Goal: Task Accomplishment & Management: Use online tool/utility

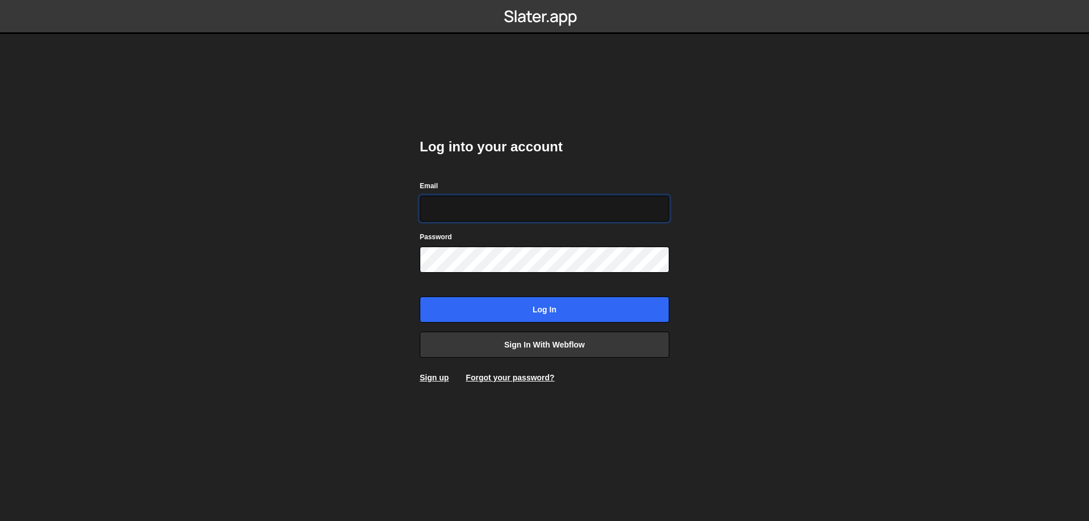
type input "[DOMAIN_NAME][EMAIL_ADDRESS][DOMAIN_NAME]"
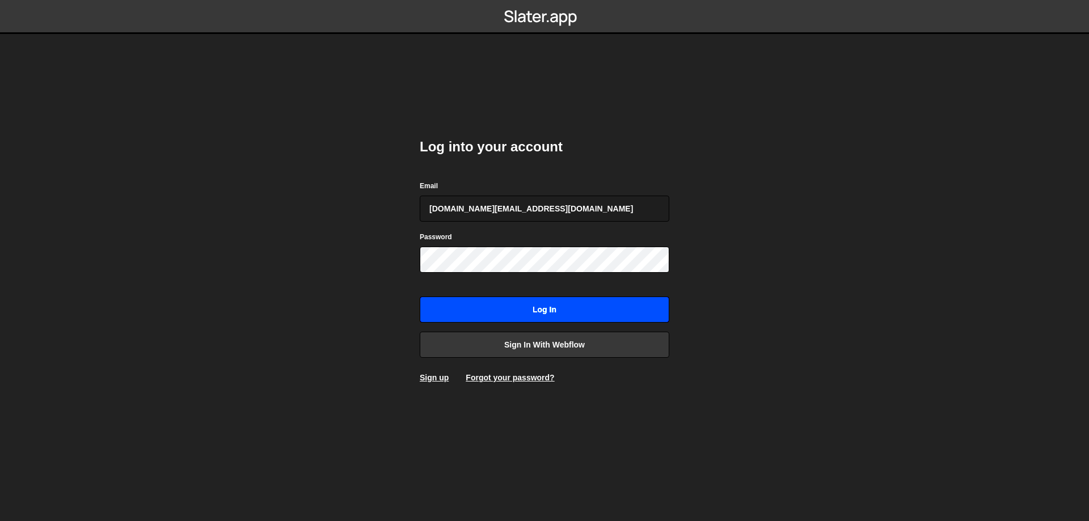
click at [550, 305] on input "Log in" at bounding box center [545, 310] width 250 height 26
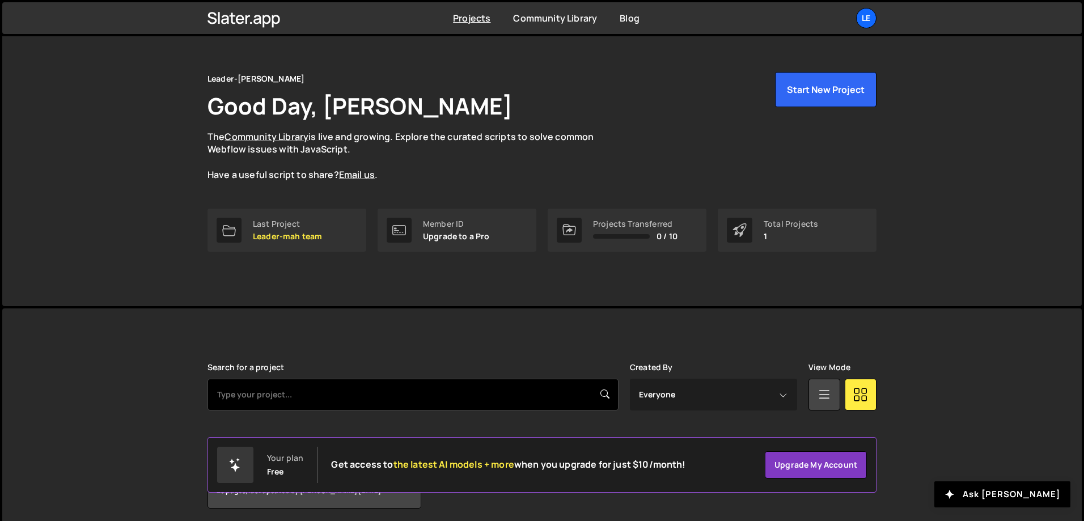
scroll to position [63, 0]
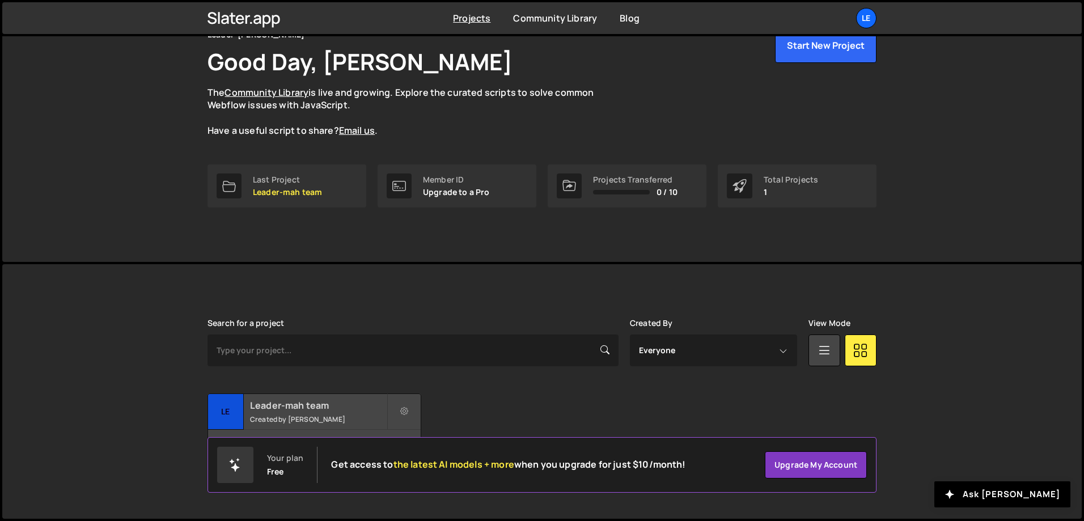
click at [316, 405] on h2 "Leader-mah team" at bounding box center [318, 405] width 137 height 12
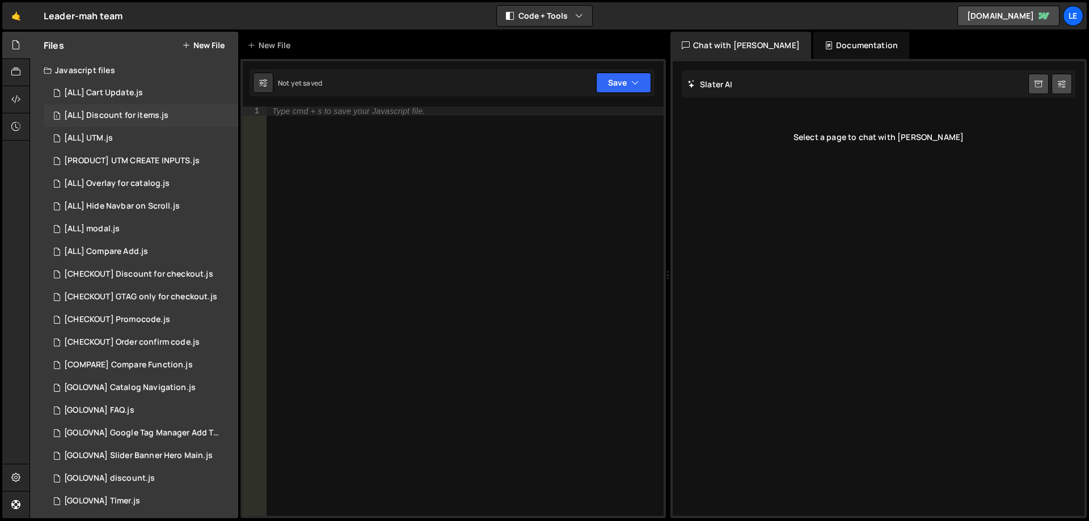
click at [155, 117] on div "[ALL] Discount for items.js" at bounding box center [116, 116] width 104 height 10
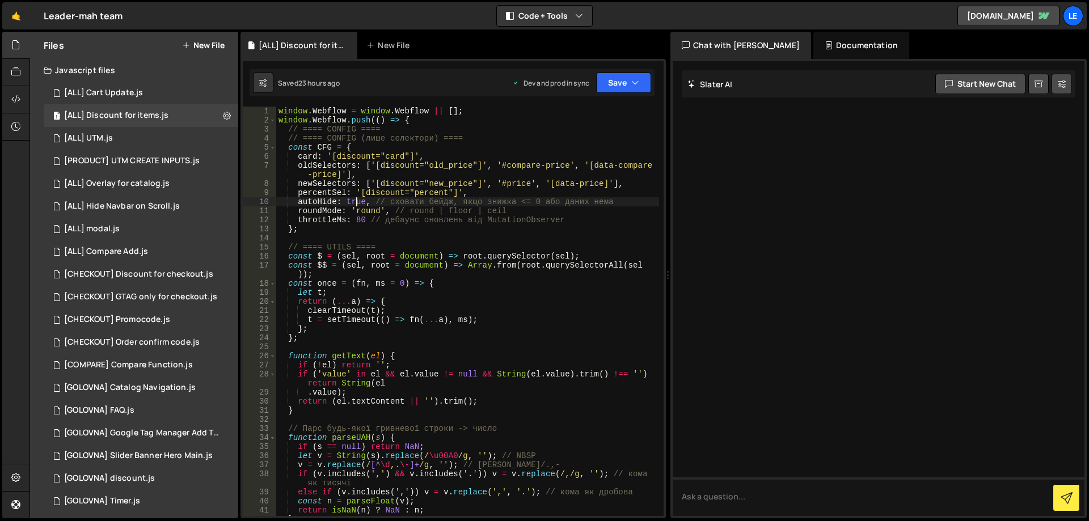
click at [356, 202] on div "window . Webflow = window . Webflow || [ ] ; window . Webflow . push (( ) => { …" at bounding box center [467, 321] width 383 height 428
type textarea "autoHide: false, // сховати бейдж, якщо знижка <= 0 або даних нема"
click at [625, 74] on button "Save" at bounding box center [623, 83] width 55 height 20
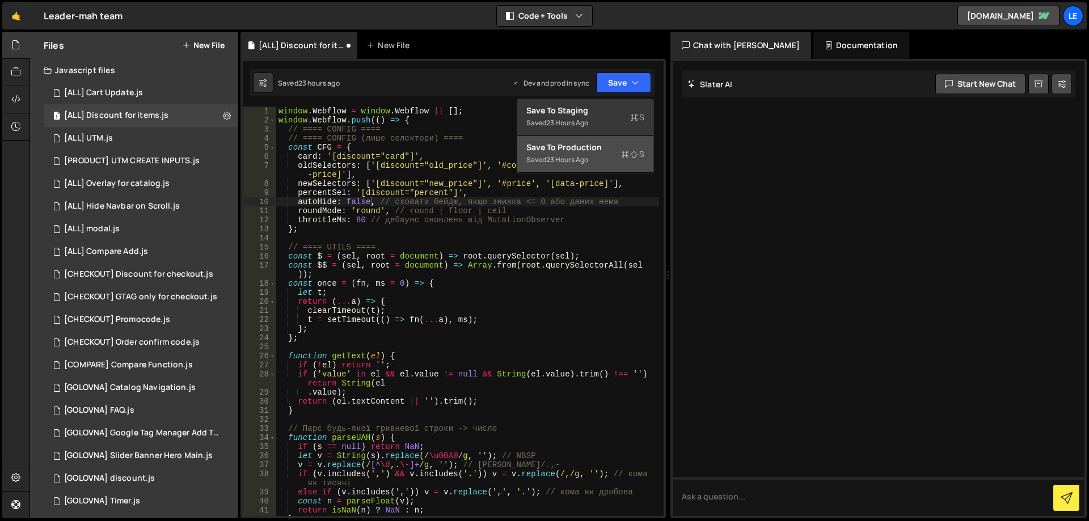
click at [622, 154] on icon at bounding box center [625, 154] width 8 height 11
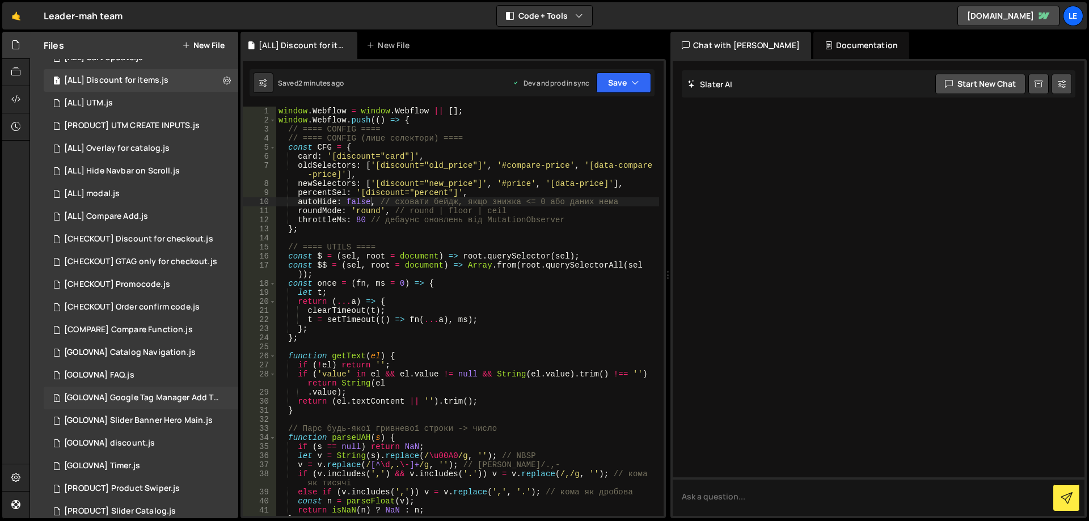
scroll to position [0, 0]
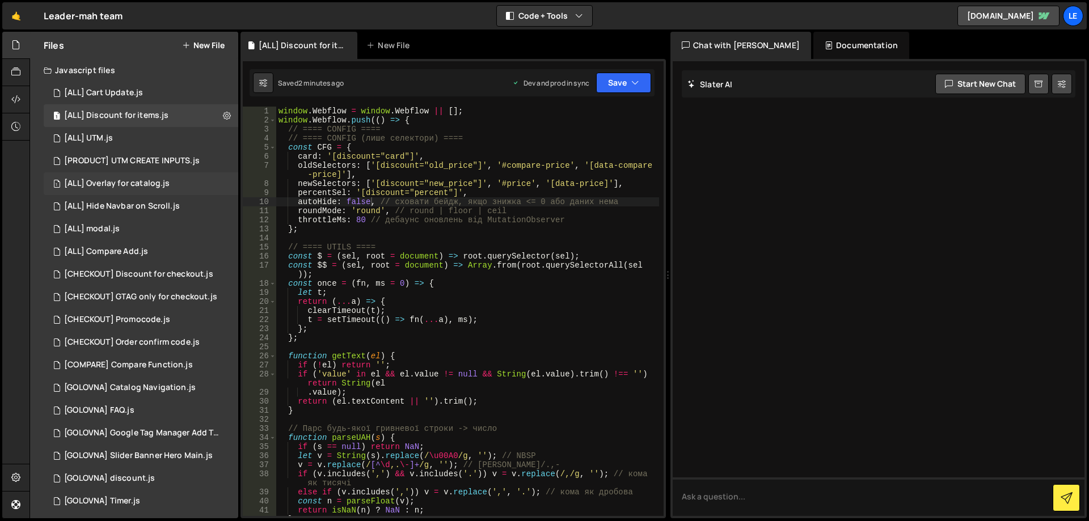
click at [156, 184] on div "[ALL] Overlay for catalog.js" at bounding box center [116, 184] width 105 height 10
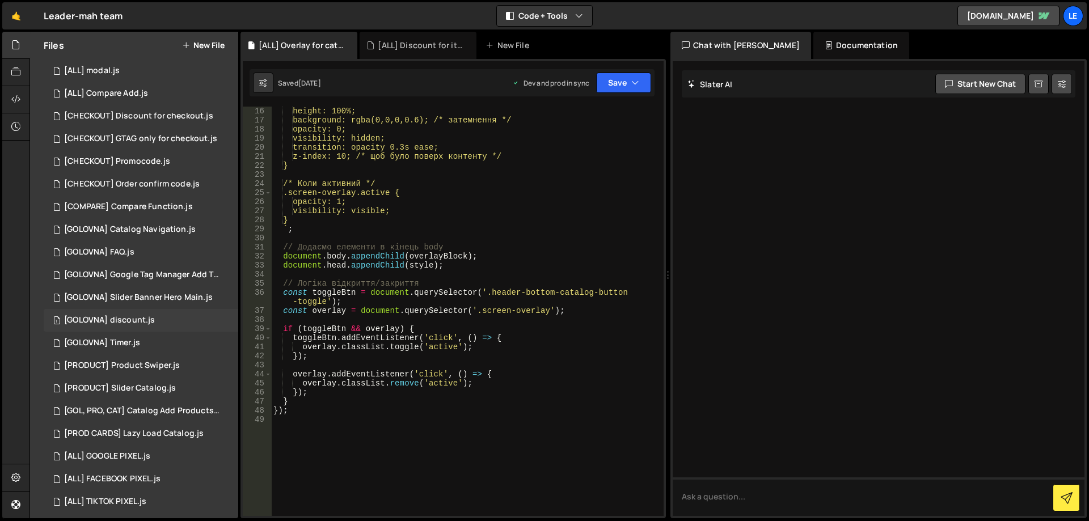
scroll to position [164, 0]
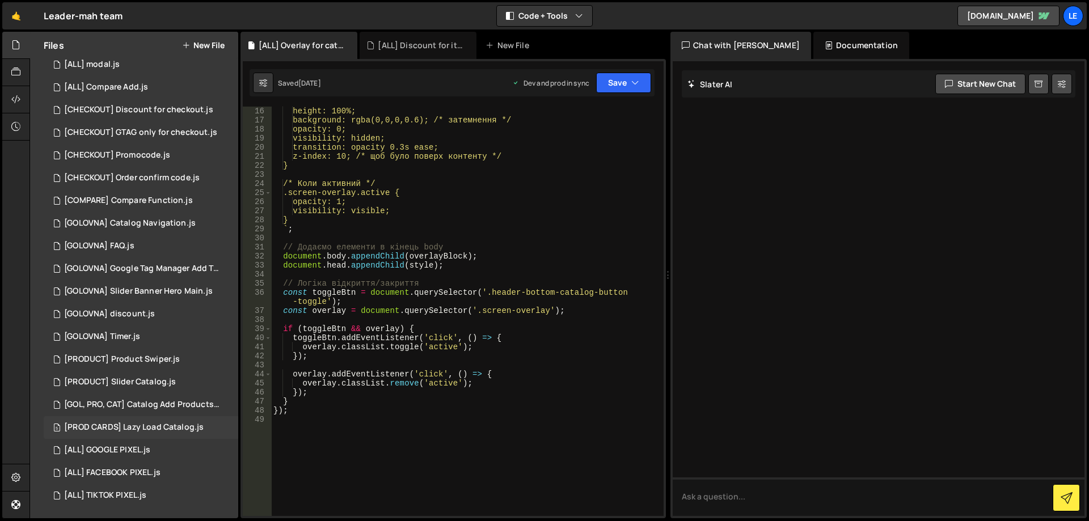
click at [157, 424] on div "[PROD CARDS] Lazy Load Catalog.js" at bounding box center [134, 428] width 140 height 10
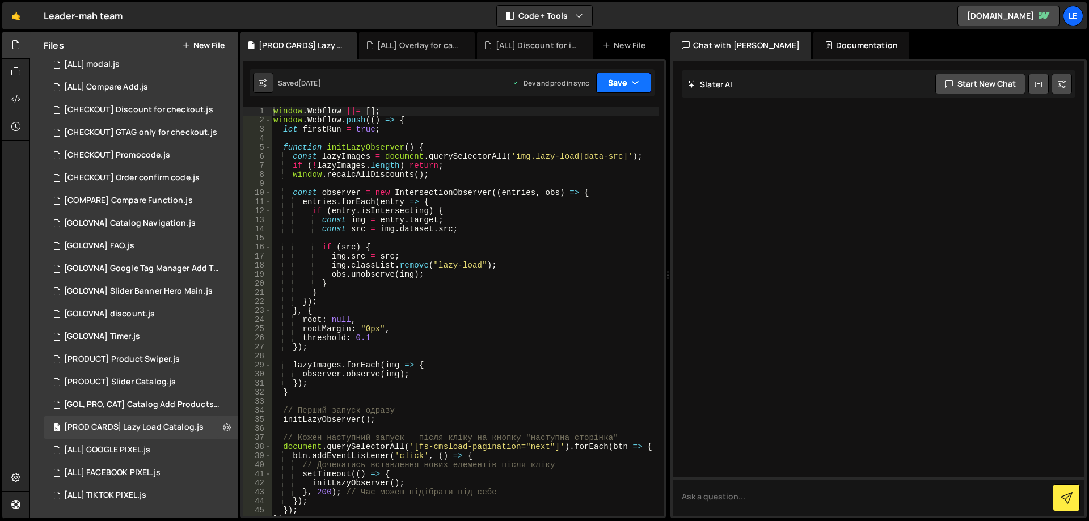
click at [626, 81] on button "Save" at bounding box center [623, 83] width 55 height 20
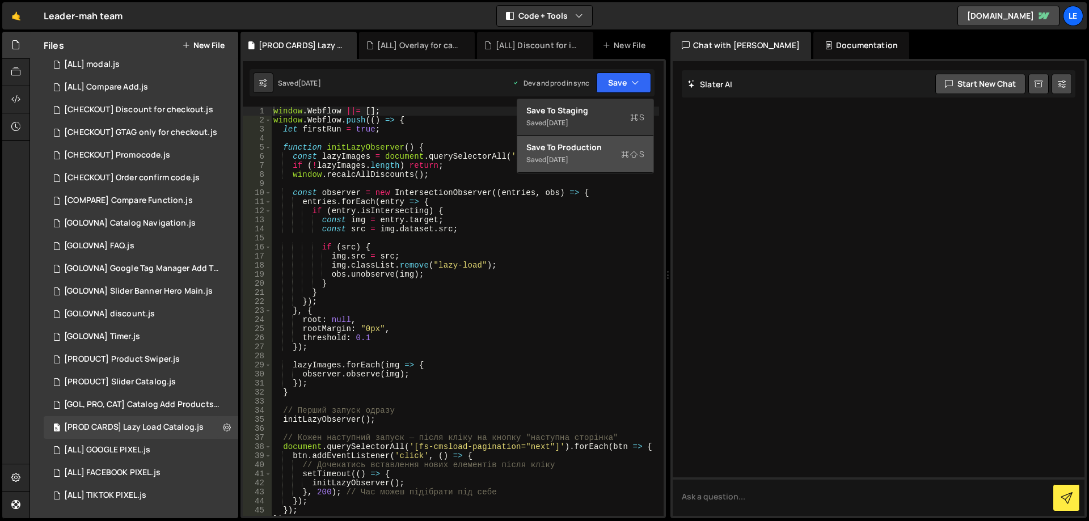
click at [605, 138] on button "Save to Production S Saved [DATE]" at bounding box center [585, 154] width 136 height 37
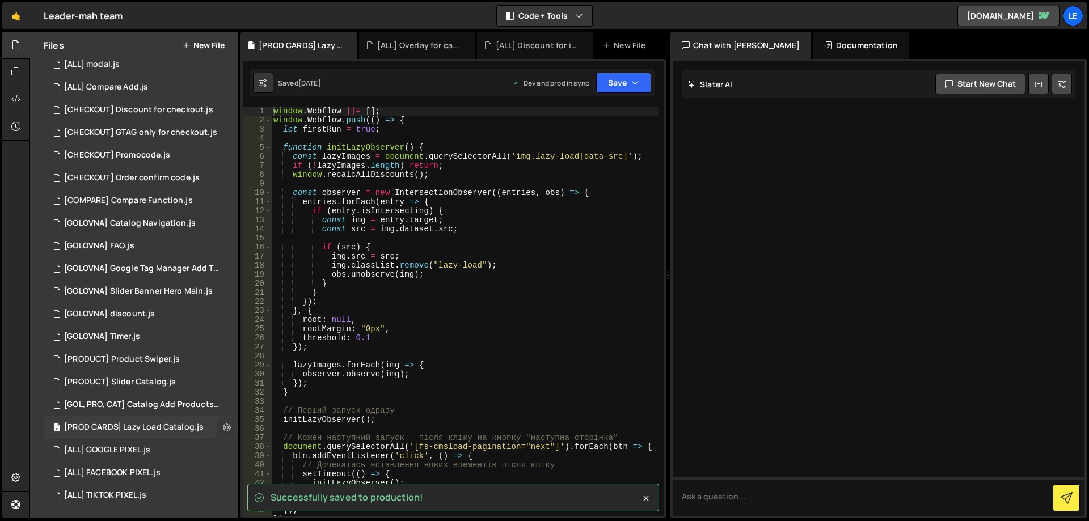
click at [223, 424] on icon at bounding box center [227, 427] width 8 height 11
click at [282, 446] on button "Edit File Settings" at bounding box center [295, 451] width 111 height 23
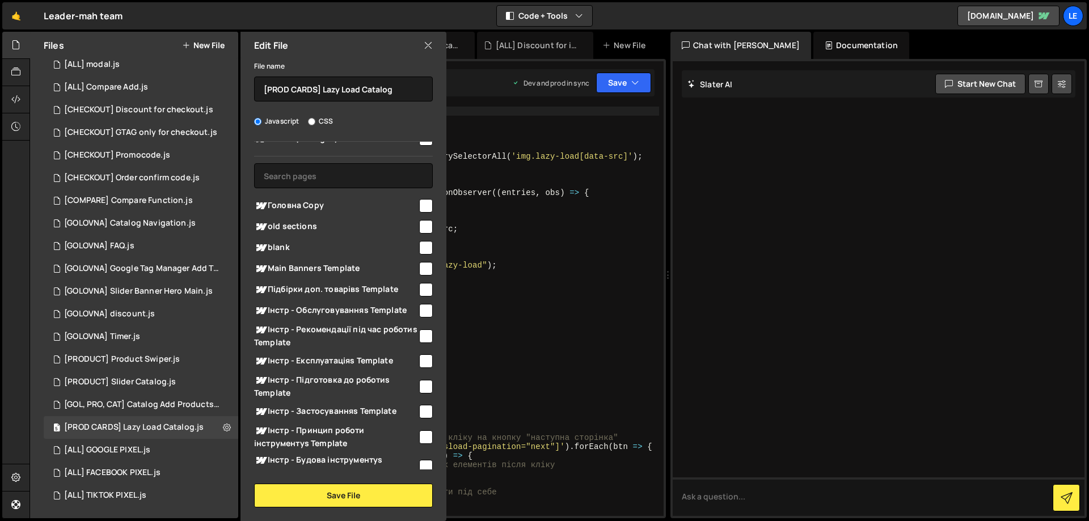
scroll to position [0, 0]
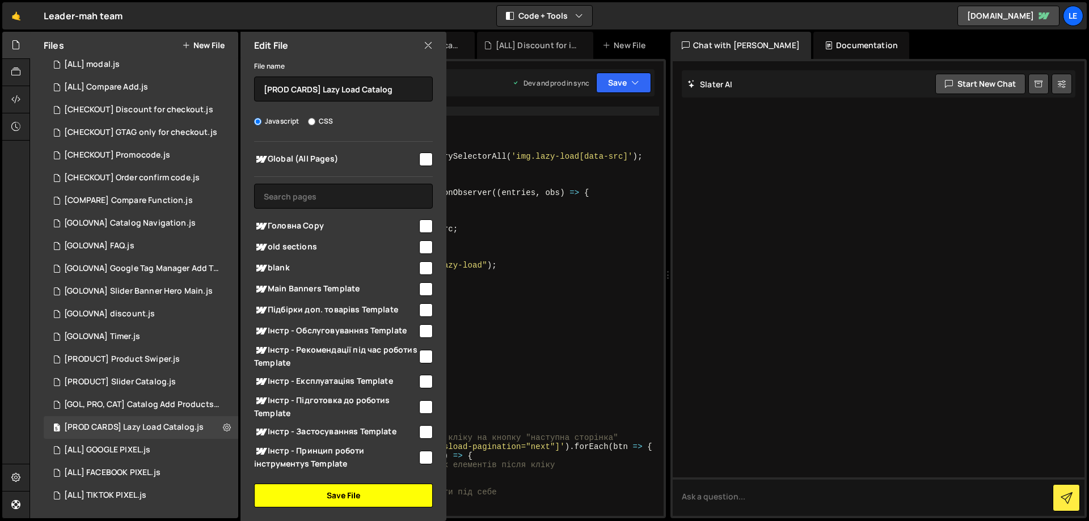
click at [350, 492] on button "Save File" at bounding box center [343, 496] width 179 height 24
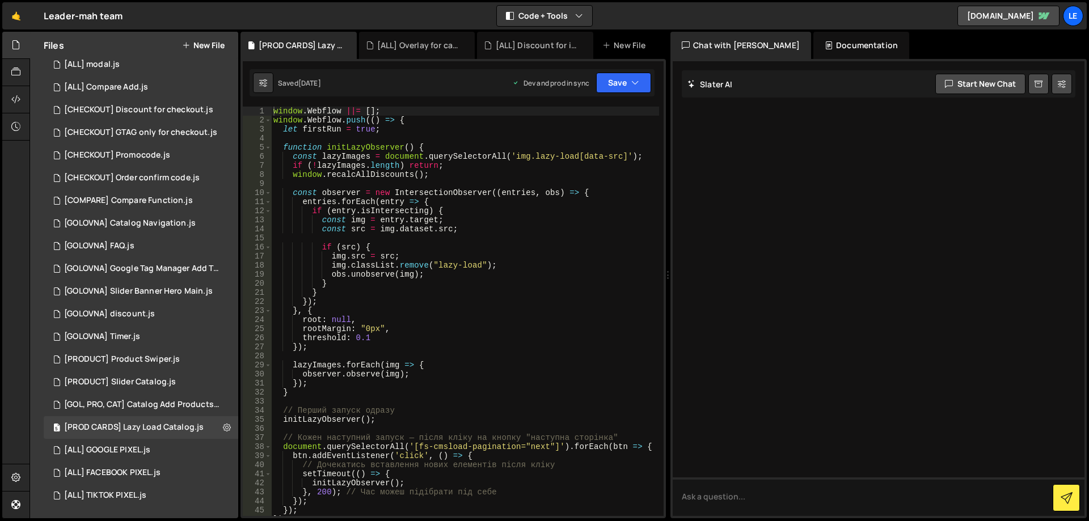
click at [292, 175] on div "window . Webflow ||= [ ] ; window . Webflow . push (( ) => { let firstRun = tru…" at bounding box center [465, 321] width 388 height 428
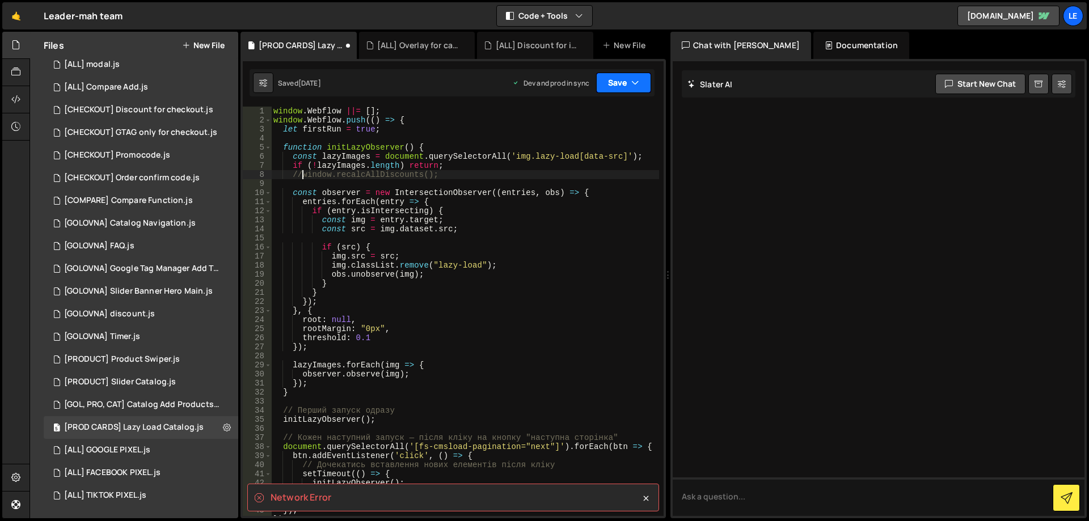
type textarea "//window.recalcAllDiscounts();"
click at [620, 86] on button "Save" at bounding box center [623, 83] width 55 height 20
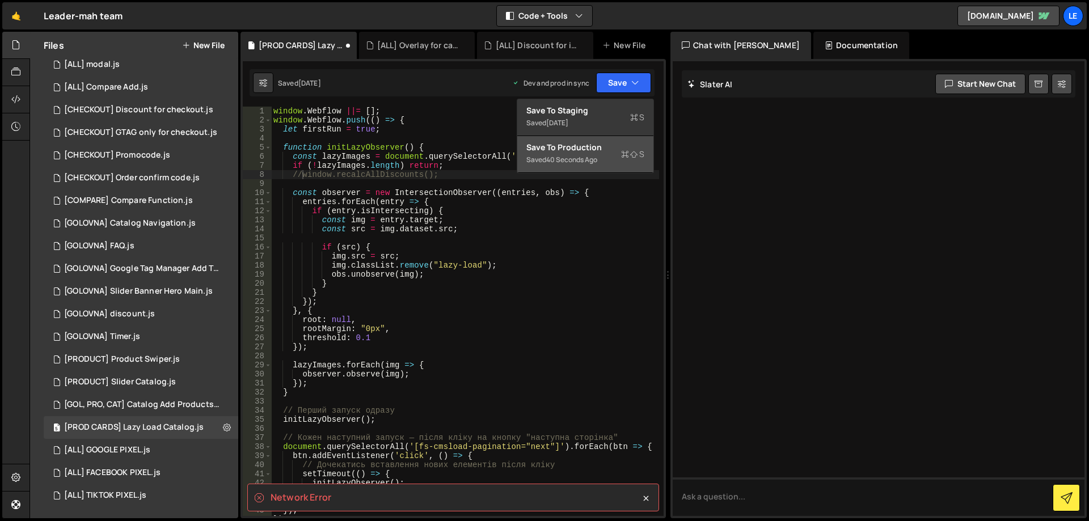
click at [596, 145] on div "Save to Production S" at bounding box center [585, 147] width 118 height 11
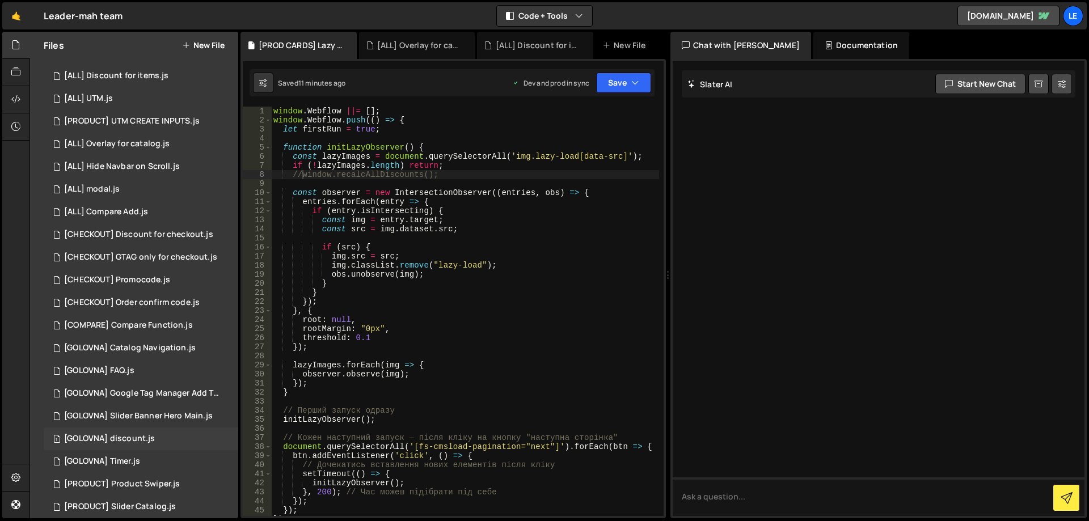
scroll to position [0, 0]
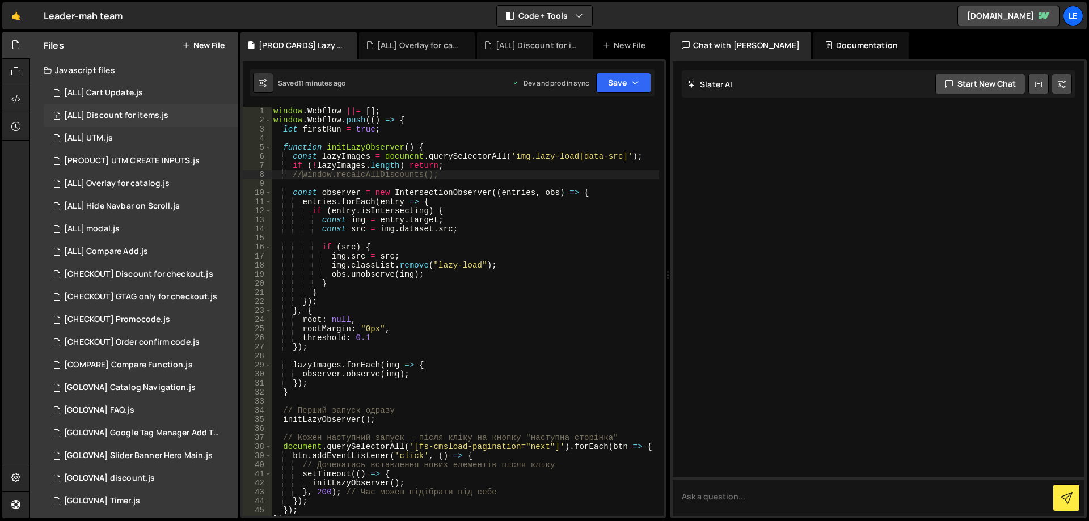
click at [149, 122] on div "1 [ALL] Discount for items.js 0" at bounding box center [141, 115] width 195 height 23
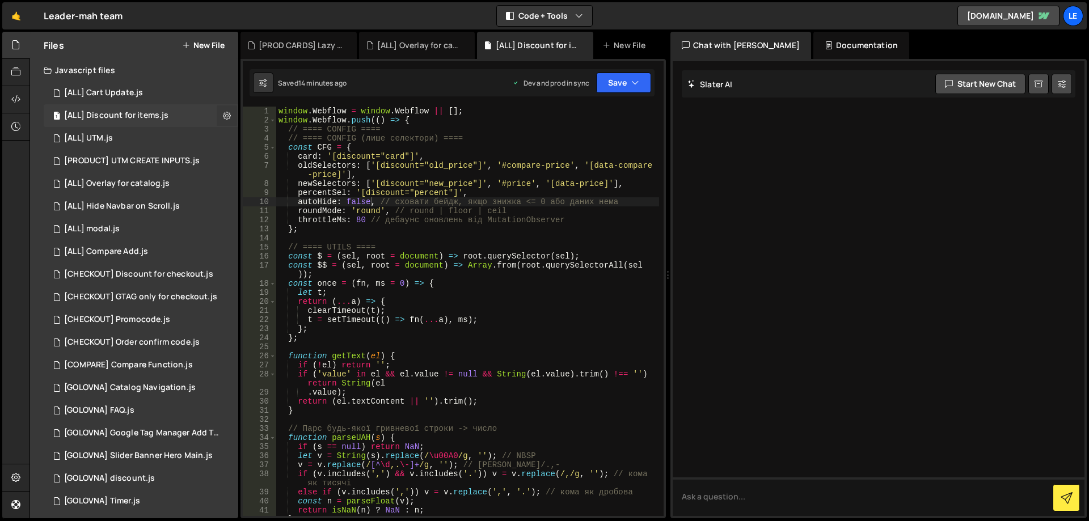
click at [223, 118] on icon at bounding box center [227, 115] width 8 height 11
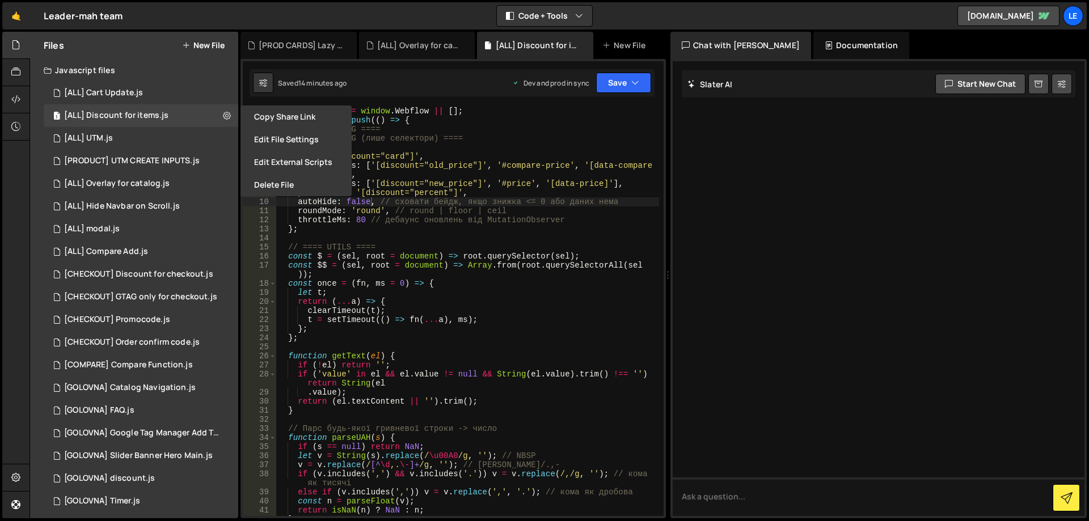
type textarea "newSelectors: ['[discount="new_price"]', '#price', '[data-price]'],"
click at [538, 182] on div "window . Webflow = window . Webflow || [ ] ; window . Webflow . push (( ) => { …" at bounding box center [467, 321] width 383 height 428
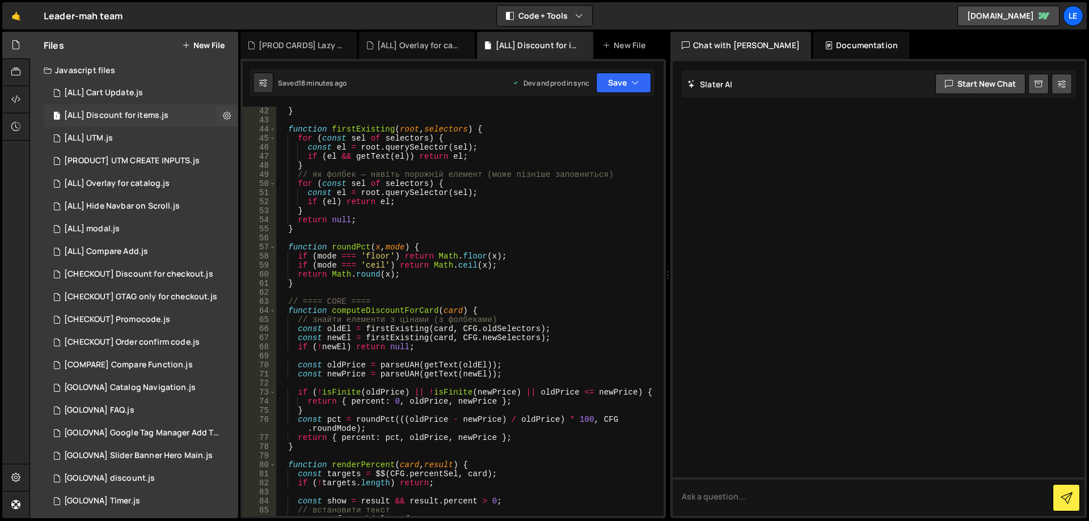
click at [184, 109] on div "1 [ALL] Discount for items.js 0" at bounding box center [141, 115] width 195 height 23
click at [646, 85] on button "Save" at bounding box center [623, 83] width 55 height 20
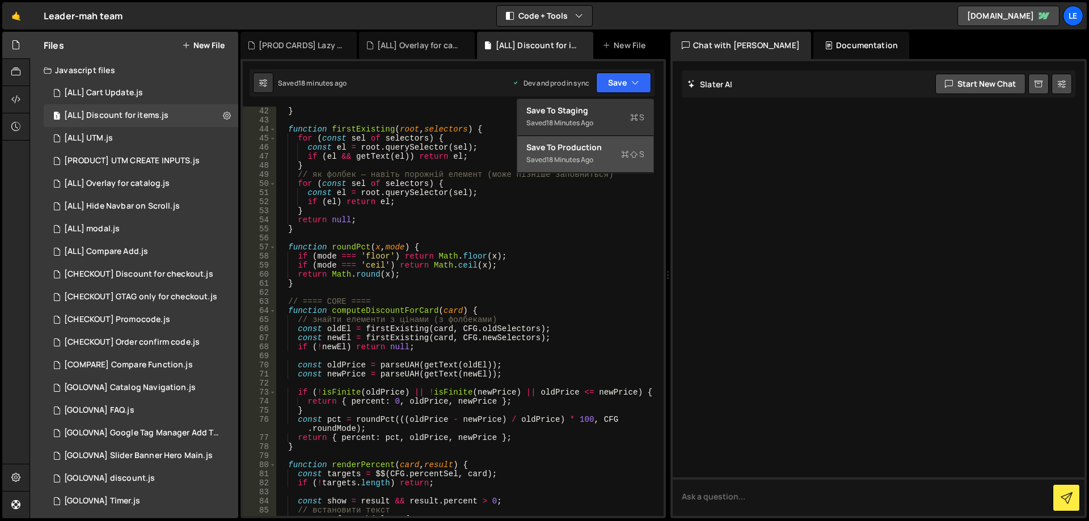
click at [610, 151] on div "Save to Production S" at bounding box center [585, 147] width 118 height 11
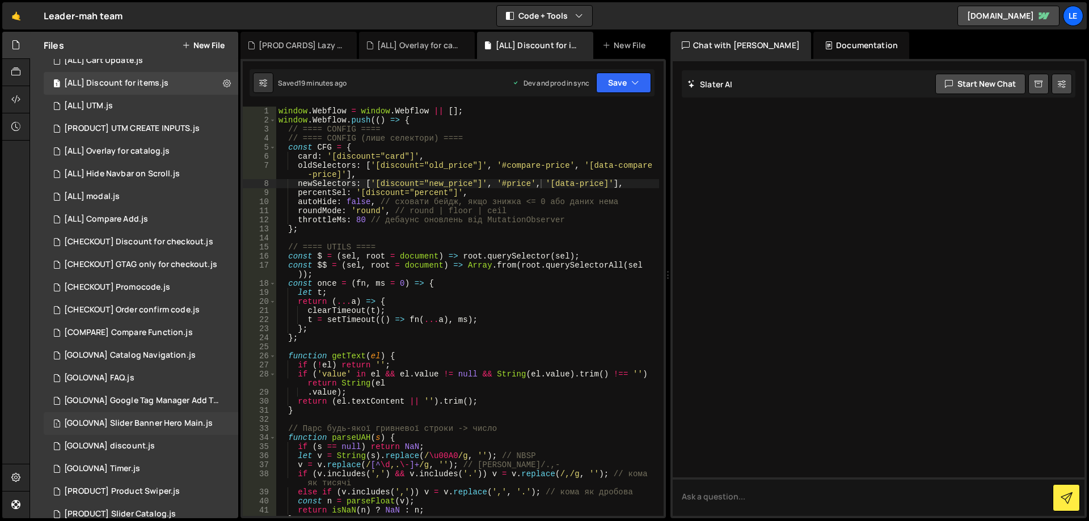
scroll to position [164, 0]
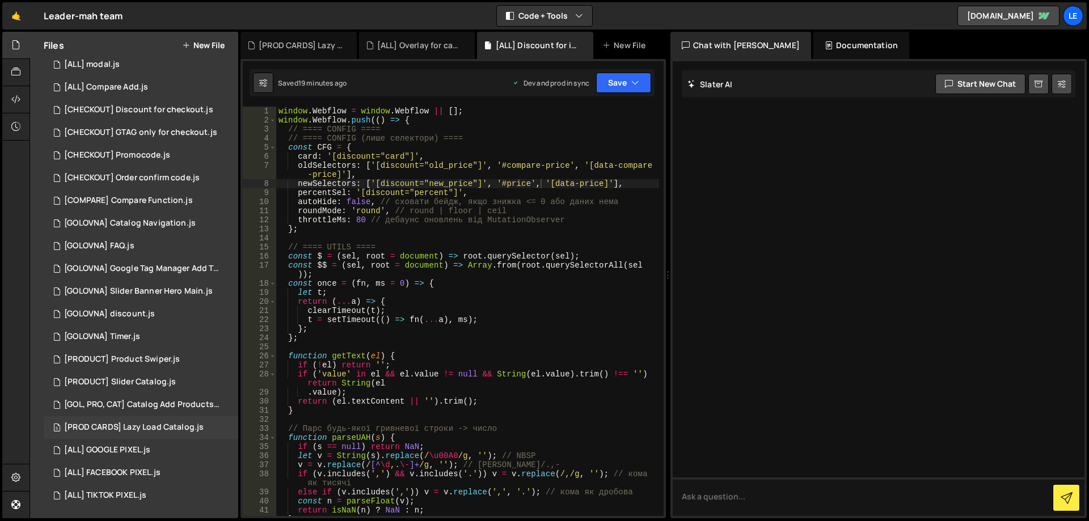
click at [166, 423] on div "[PROD CARDS] Lazy Load Catalog.js" at bounding box center [134, 428] width 140 height 10
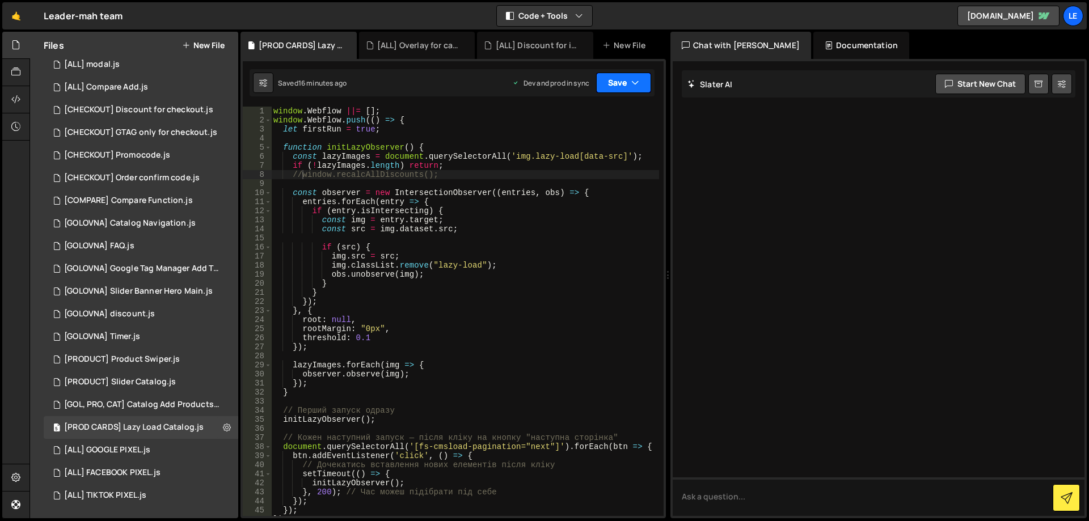
click at [640, 85] on button "Save" at bounding box center [623, 83] width 55 height 20
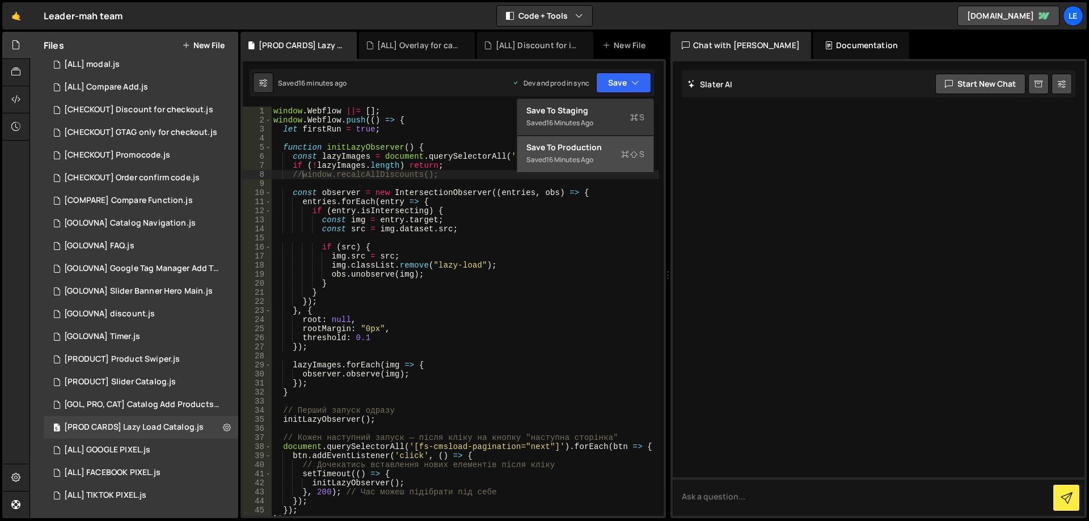
click at [613, 144] on div "Save to Production S" at bounding box center [585, 147] width 118 height 11
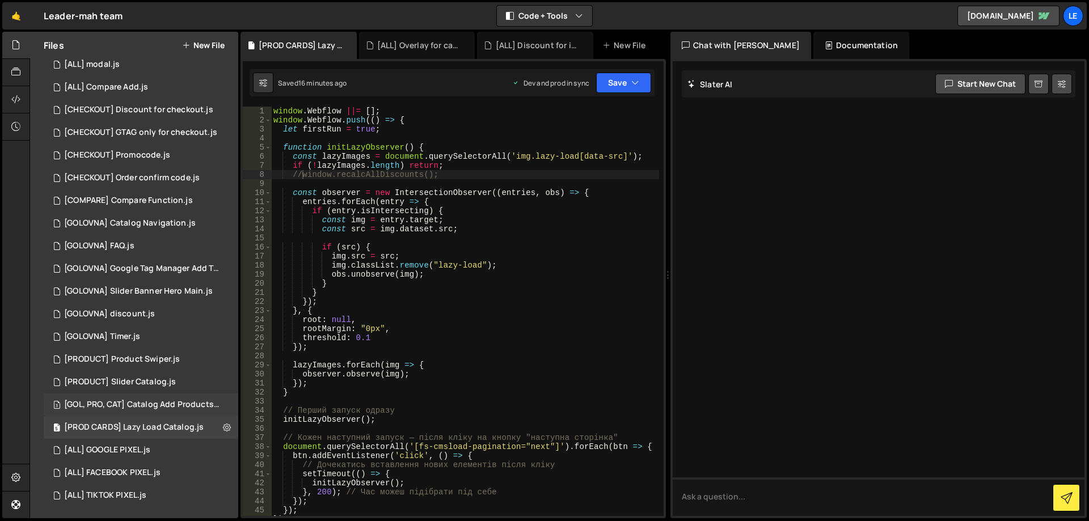
click at [168, 405] on div "[GOL, PRO, CAT] Catalog Add Products.js" at bounding box center [142, 405] width 157 height 10
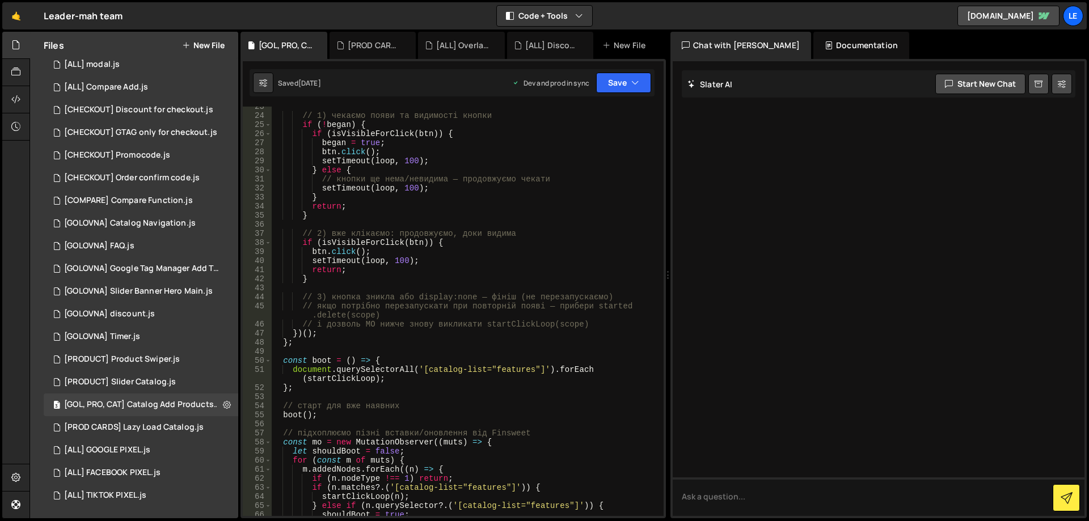
scroll to position [102, 0]
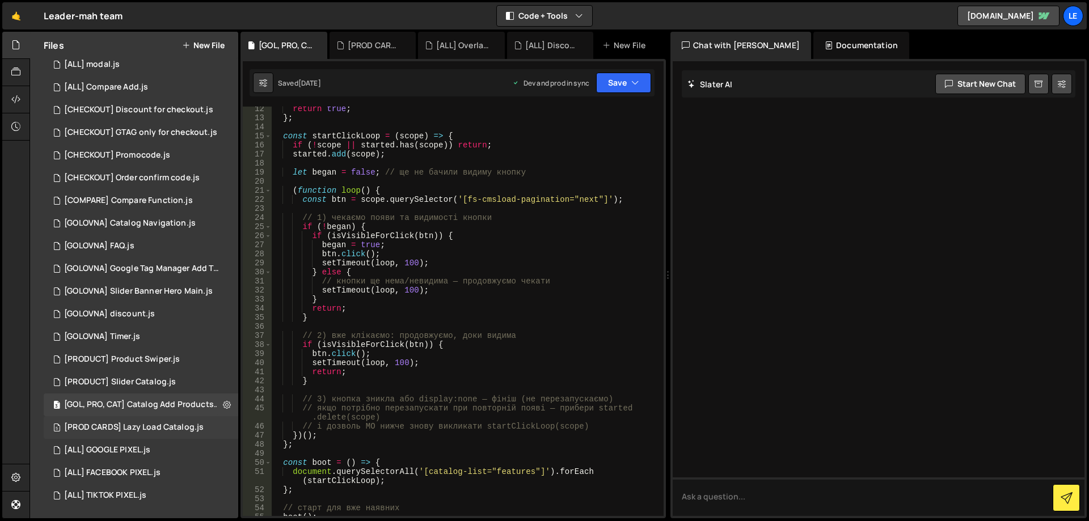
click at [167, 430] on div "[PROD CARDS] Lazy Load Catalog.js" at bounding box center [134, 428] width 140 height 10
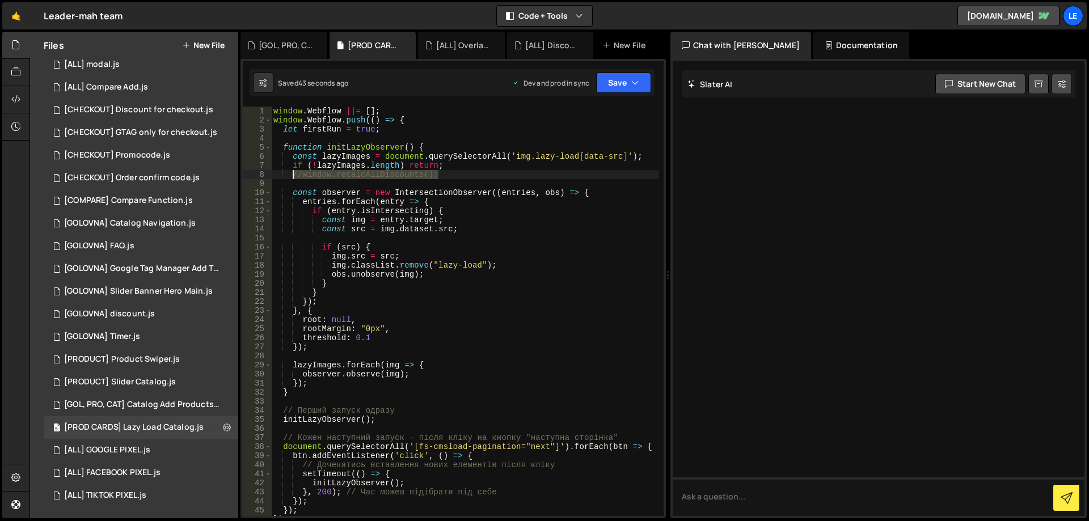
drag, startPoint x: 443, startPoint y: 175, endPoint x: 293, endPoint y: 175, distance: 150.3
click at [293, 175] on div "window . Webflow ||= [ ] ; window . Webflow . push (( ) => { let firstRun = tru…" at bounding box center [465, 321] width 388 height 428
click at [309, 175] on div "window . Webflow ||= [ ] ; window . Webflow . push (( ) => { let firstRun = tru…" at bounding box center [465, 311] width 388 height 409
drag, startPoint x: 303, startPoint y: 175, endPoint x: 453, endPoint y: 176, distance: 149.7
click at [453, 176] on div "window . Webflow ||= [ ] ; window . Webflow . push (( ) => { let firstRun = tru…" at bounding box center [465, 321] width 388 height 428
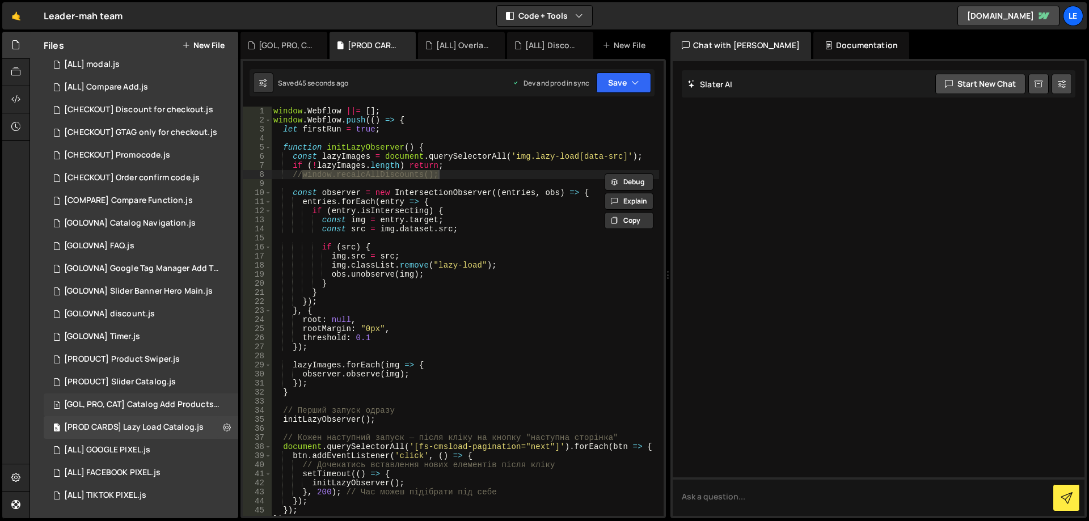
click at [136, 407] on div "[GOL, PRO, CAT] Catalog Add Products.js" at bounding box center [142, 405] width 157 height 10
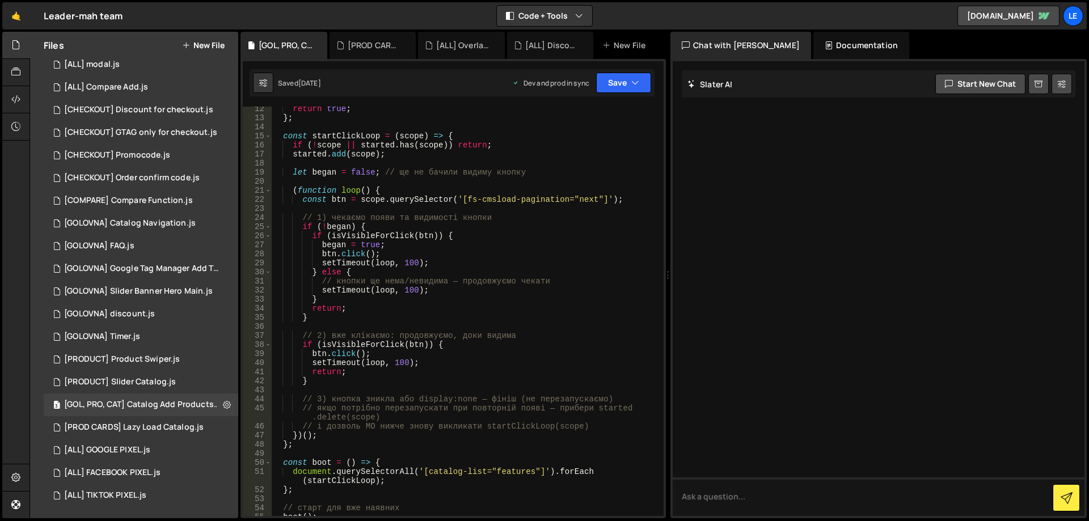
click at [538, 226] on div "return true ; } ; const startClickLoop = ( scope ) => { if ( ! scope || started…" at bounding box center [465, 318] width 388 height 428
click at [529, 241] on div "return true ; } ; const startClickLoop = ( scope ) => { if ( ! scope || started…" at bounding box center [465, 318] width 388 height 428
click at [517, 251] on div "return true ; } ; const startClickLoop = ( scope ) => { if ( ! scope || started…" at bounding box center [465, 318] width 388 height 428
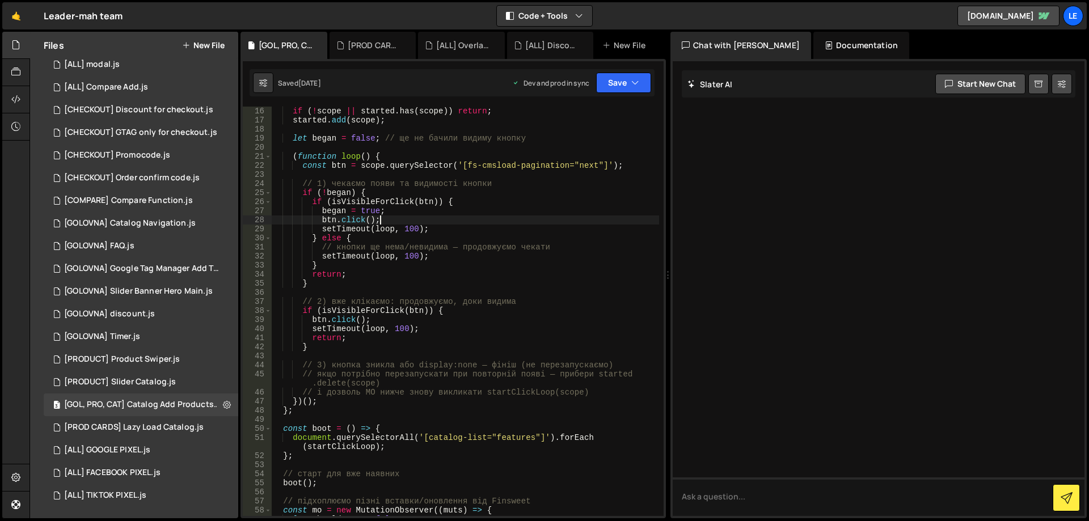
scroll to position [0, 0]
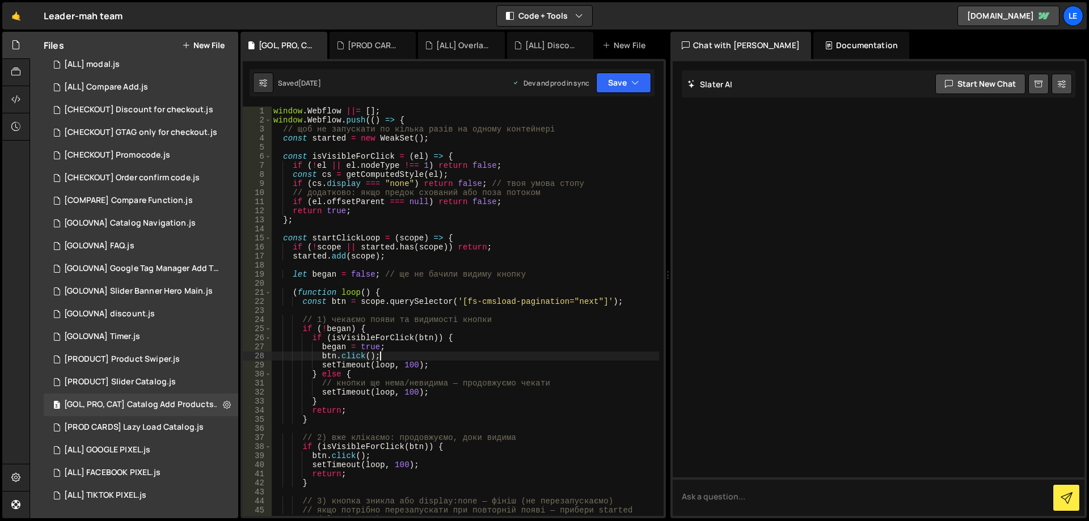
click at [530, 294] on div "window . Webflow ||= [ ] ; window . Webflow . push (( ) => { // щоб не запускат…" at bounding box center [465, 321] width 388 height 428
click at [633, 304] on div "window . Webflow ||= [ ] ; window . Webflow . push (( ) => { // щоб не запускат…" at bounding box center [465, 321] width 388 height 428
click at [533, 332] on div "window . Webflow ||= [ ] ; window . Webflow . push (( ) => { // щоб не запускат…" at bounding box center [465, 321] width 388 height 428
click at [525, 339] on div "window . Webflow ||= [ ] ; window . Webflow . push (( ) => { // щоб не запускат…" at bounding box center [465, 321] width 388 height 428
click at [499, 362] on div "window . Webflow ||= [ ] ; window . Webflow . push (( ) => { // щоб не запускат…" at bounding box center [465, 321] width 388 height 428
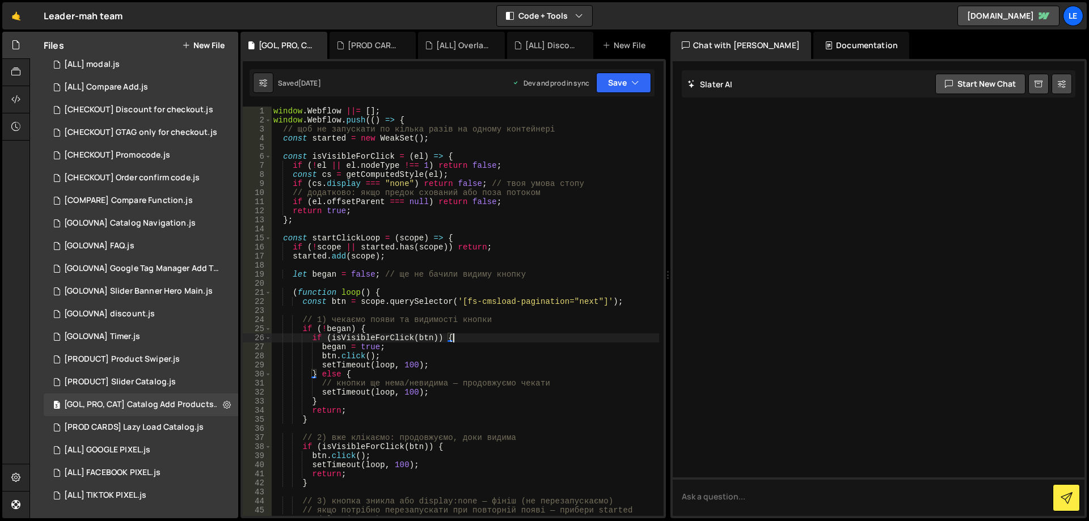
type textarea "setTimeout(loop, 100);"
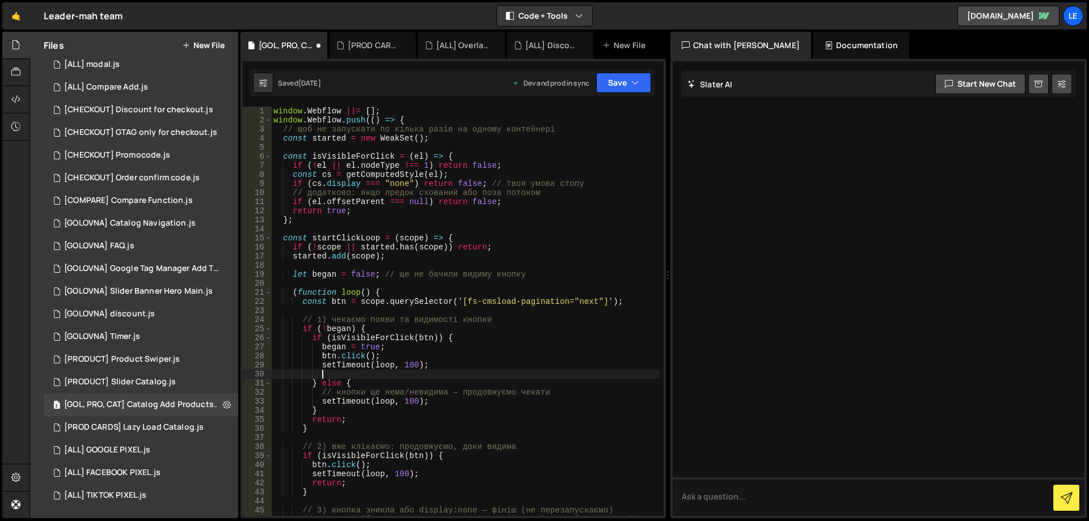
scroll to position [0, 3]
paste textarea "window.recalcAllDiscounts();"
type textarea "window.recalcAllDiscounts();"
click at [611, 77] on button "Save" at bounding box center [623, 83] width 55 height 20
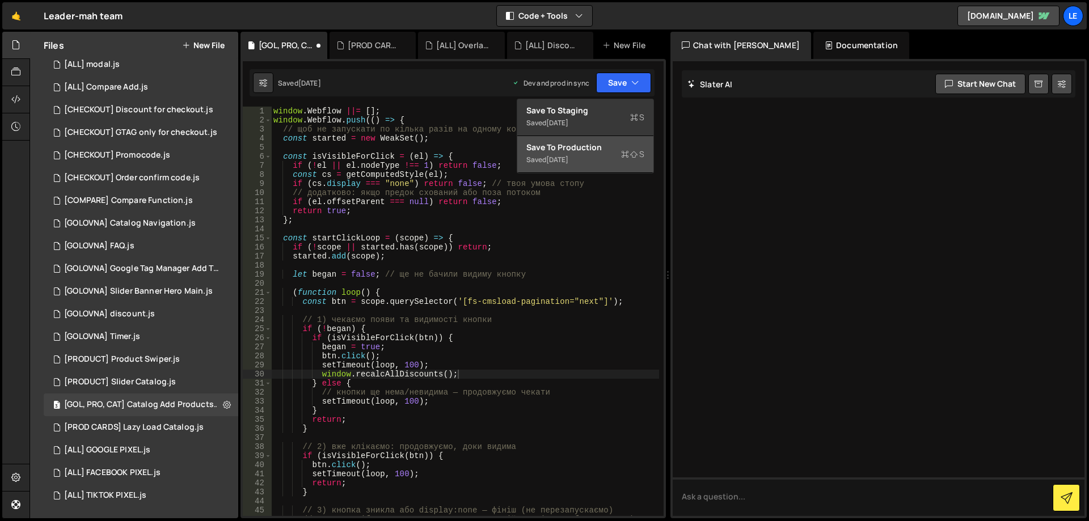
click at [592, 158] on div "Saved [DATE]" at bounding box center [585, 160] width 118 height 14
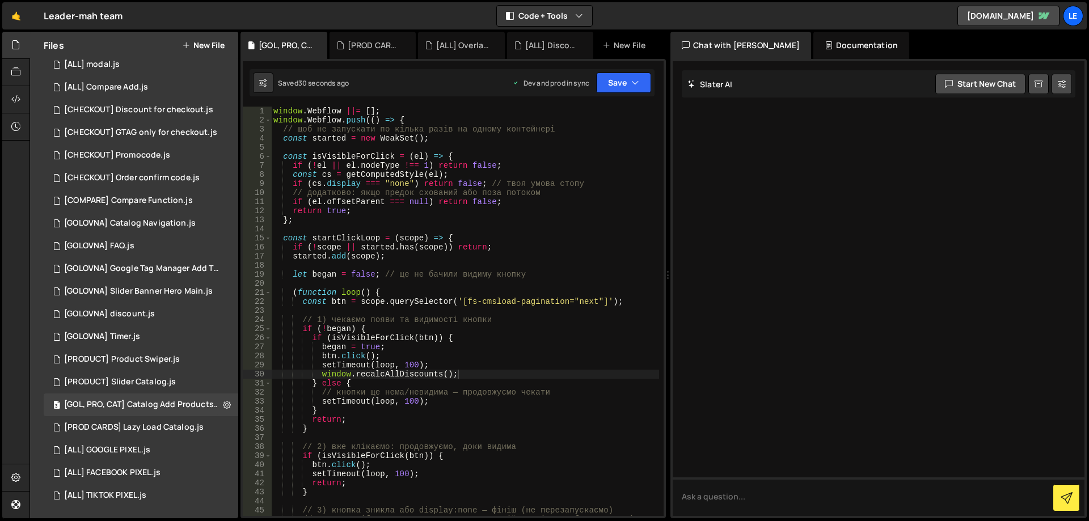
click at [392, 371] on div "window . Webflow ||= [ ] ; window . Webflow . push (( ) => { // щоб не запускат…" at bounding box center [465, 325] width 388 height 437
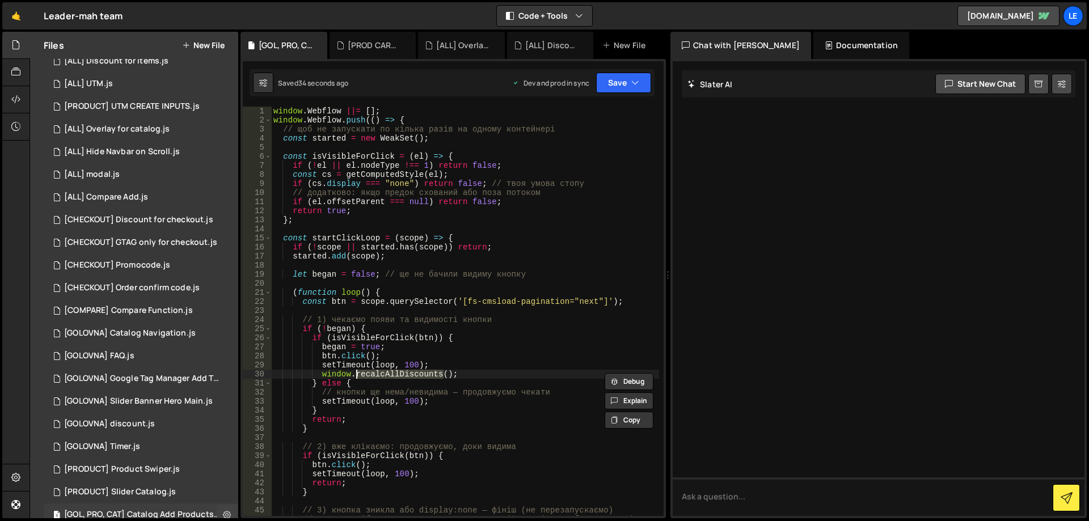
scroll to position [0, 0]
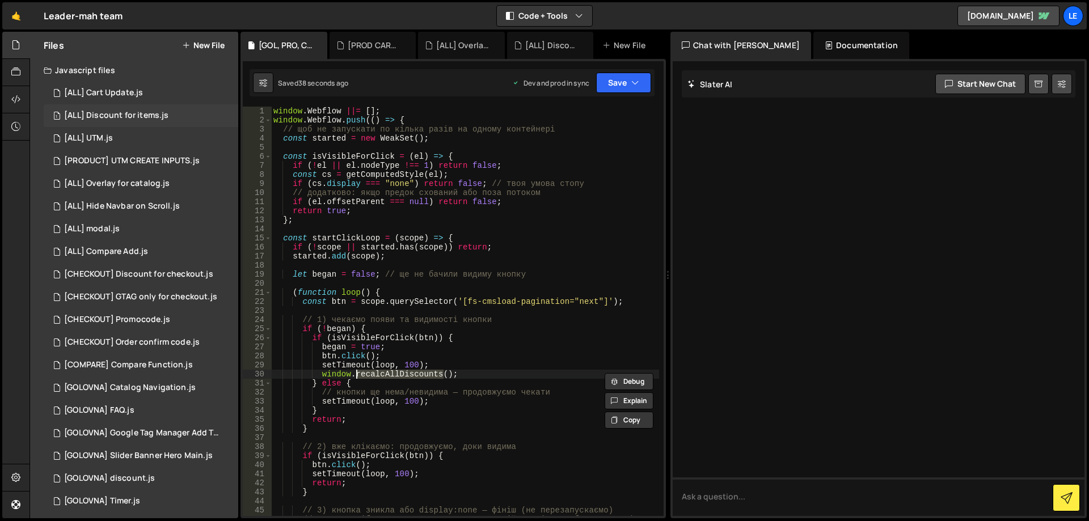
click at [167, 120] on div "1 [ALL] Discount for items.js 0" at bounding box center [141, 115] width 195 height 23
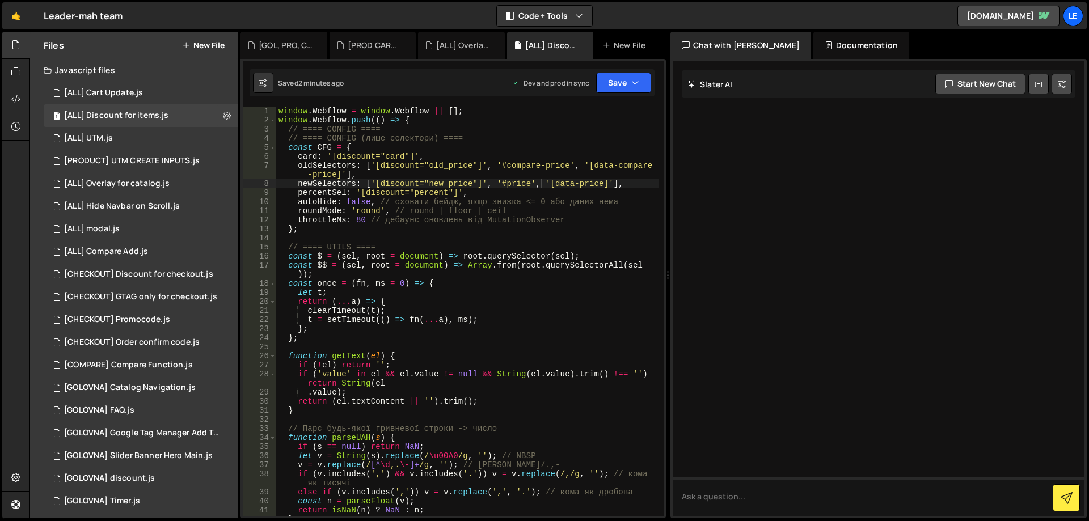
type textarea "autoHide: false, // сховати бейдж, якщо знижка <= 0 або даних нема"
click at [480, 201] on div "window . Webflow = window . Webflow || [ ] ; window . Webflow . push (( ) => { …" at bounding box center [467, 321] width 383 height 428
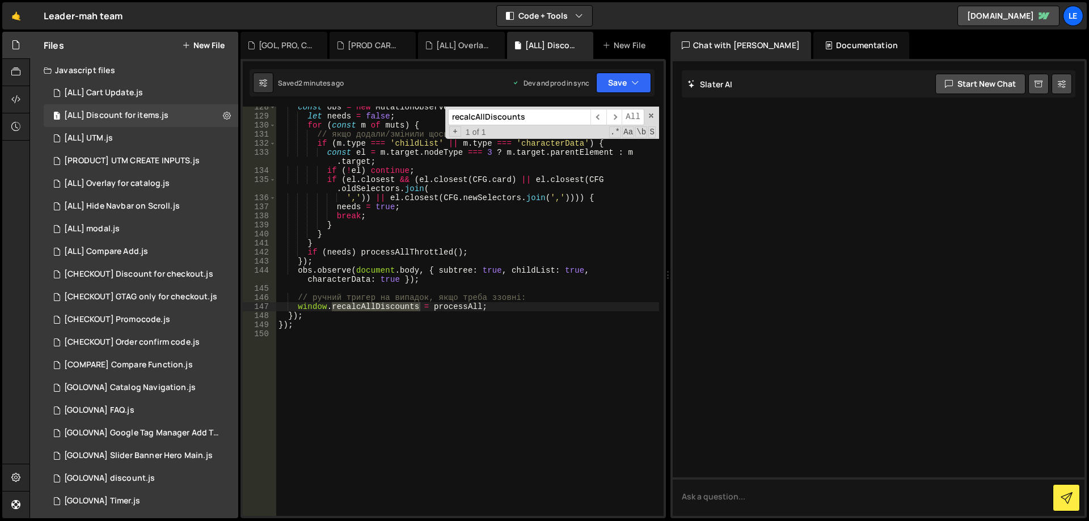
scroll to position [1202, 0]
type input "recalcAllDiscounts"
click at [616, 117] on span "​" at bounding box center [614, 117] width 16 height 16
type textarea "window.recalcAllDiscounts = processAll;"
click at [464, 309] on div "const obs = new MutationObserver ( muts => { let needs = false ; for ( const m …" at bounding box center [467, 317] width 383 height 428
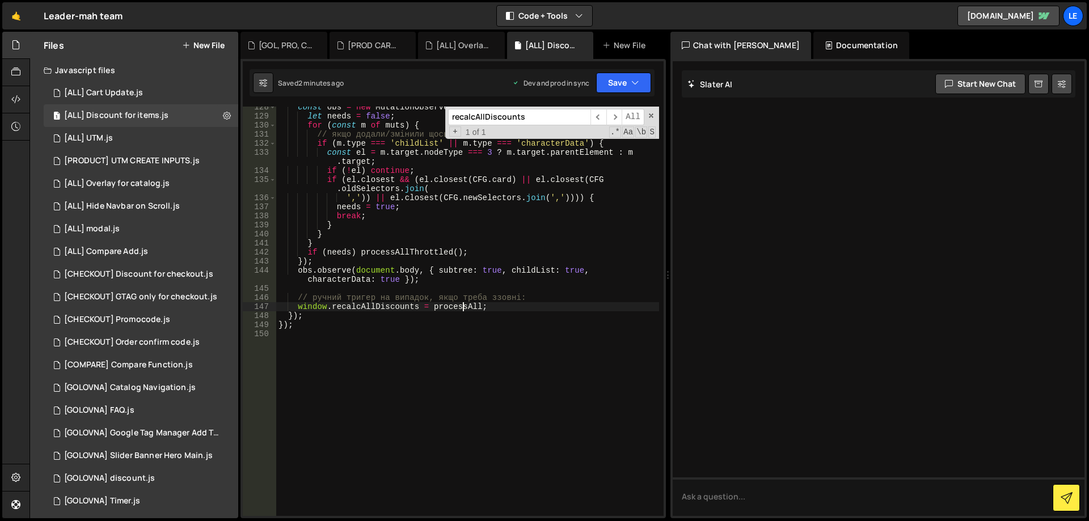
click at [464, 309] on div "const obs = new MutationObserver ( muts => { let needs = false ; for ( const m …" at bounding box center [467, 317] width 383 height 428
click at [525, 116] on input "recalcAllDiscounts" at bounding box center [519, 117] width 142 height 16
paste input "processAll"
type input "processAll"
click at [602, 116] on span "​" at bounding box center [598, 117] width 16 height 16
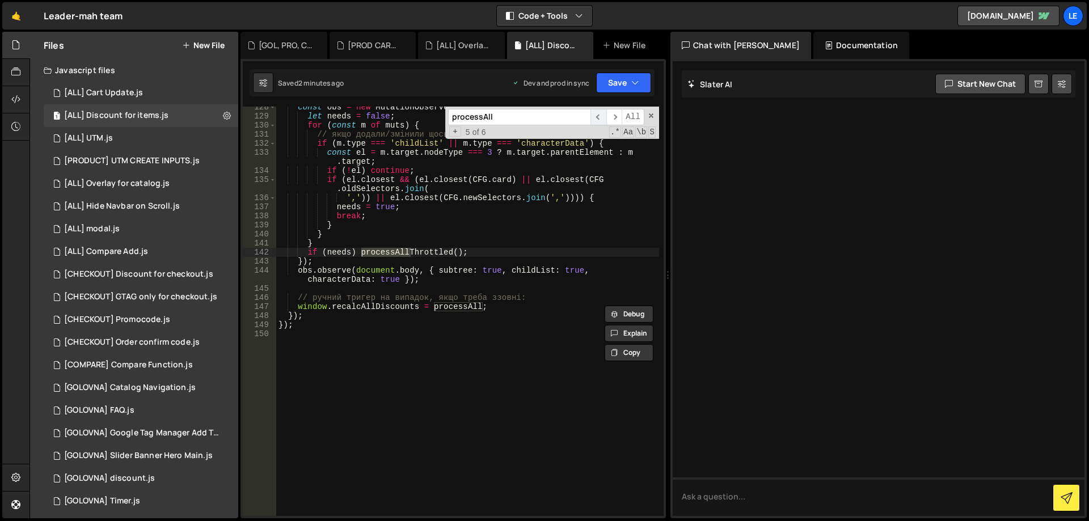
click at [602, 116] on span "​" at bounding box center [598, 117] width 16 height 16
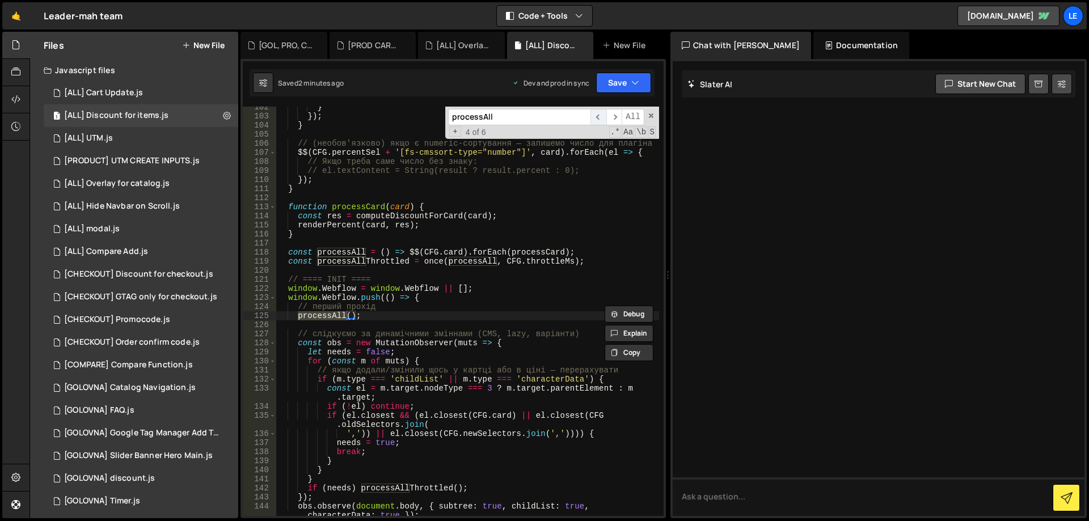
click at [602, 116] on span "​" at bounding box center [598, 117] width 16 height 16
click at [556, 133] on div "+ 1 of 6 .* Aa \b S" at bounding box center [552, 132] width 208 height 9
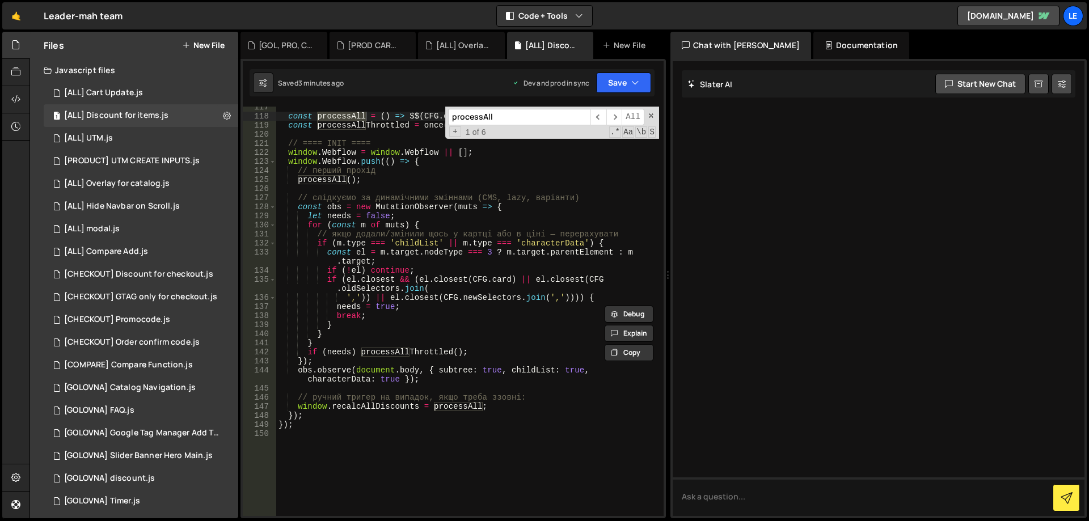
scroll to position [1136, 0]
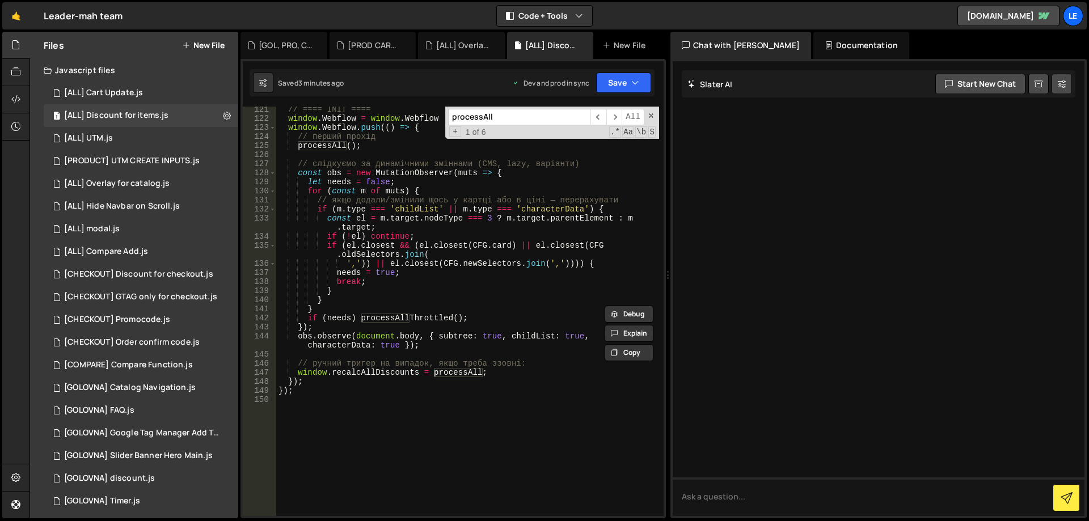
type textarea "if (!el) continue;"
click at [556, 234] on div "// ==== INIT ==== window . Webflow = window . Webflow || [ ] ; window . Webflow…" at bounding box center [467, 319] width 383 height 428
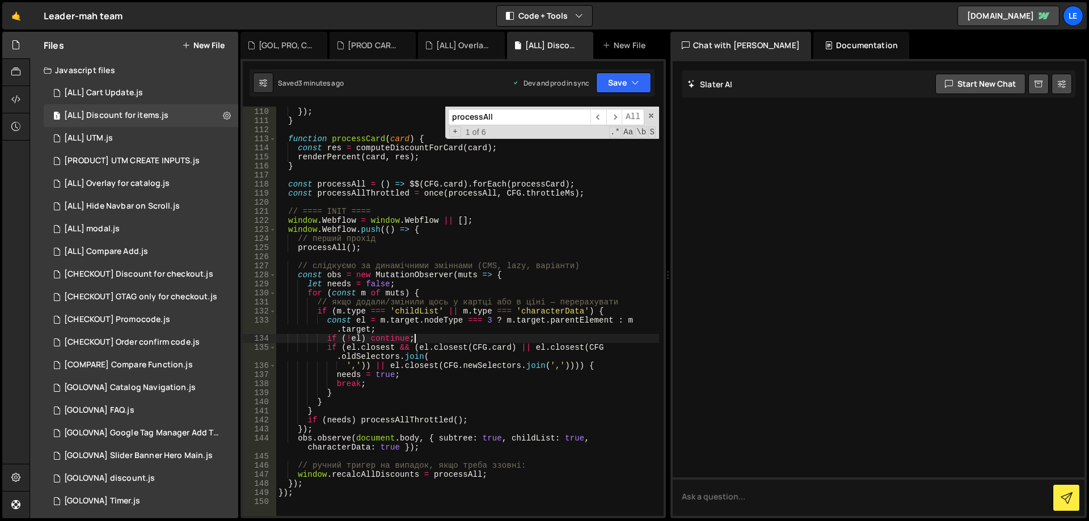
scroll to position [932, 0]
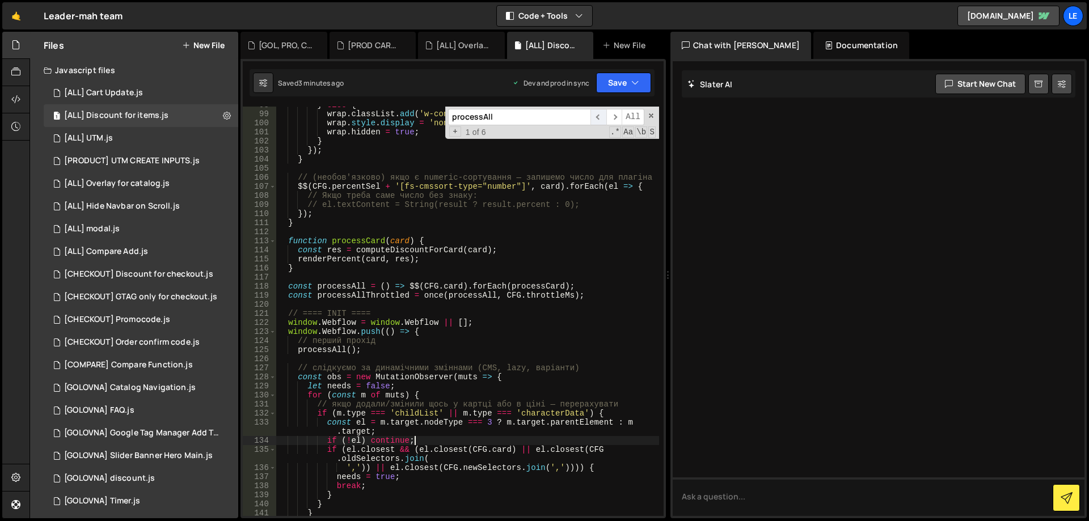
click at [602, 116] on span "​" at bounding box center [598, 117] width 16 height 16
click at [601, 116] on span "​" at bounding box center [598, 117] width 16 height 16
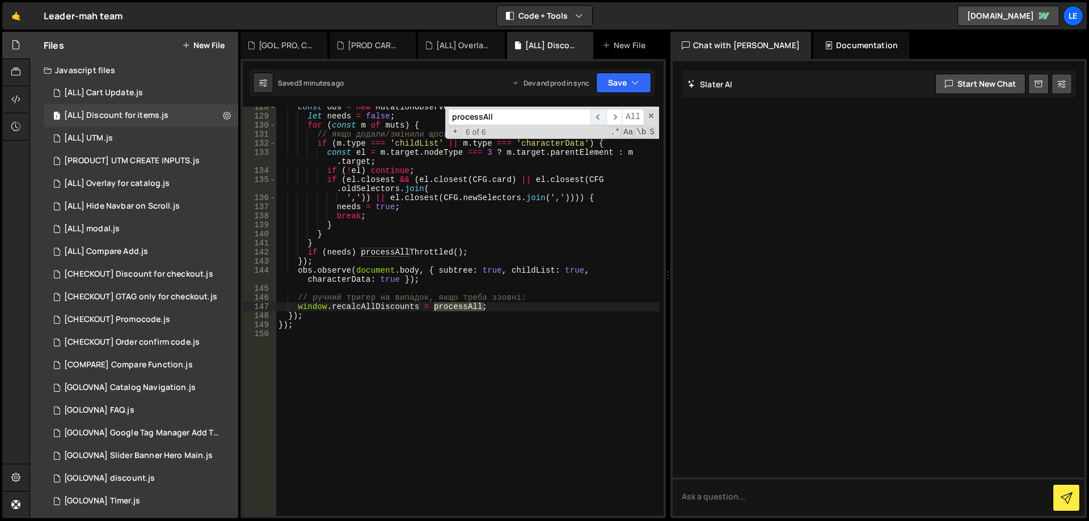
click at [601, 116] on span "​" at bounding box center [598, 117] width 16 height 16
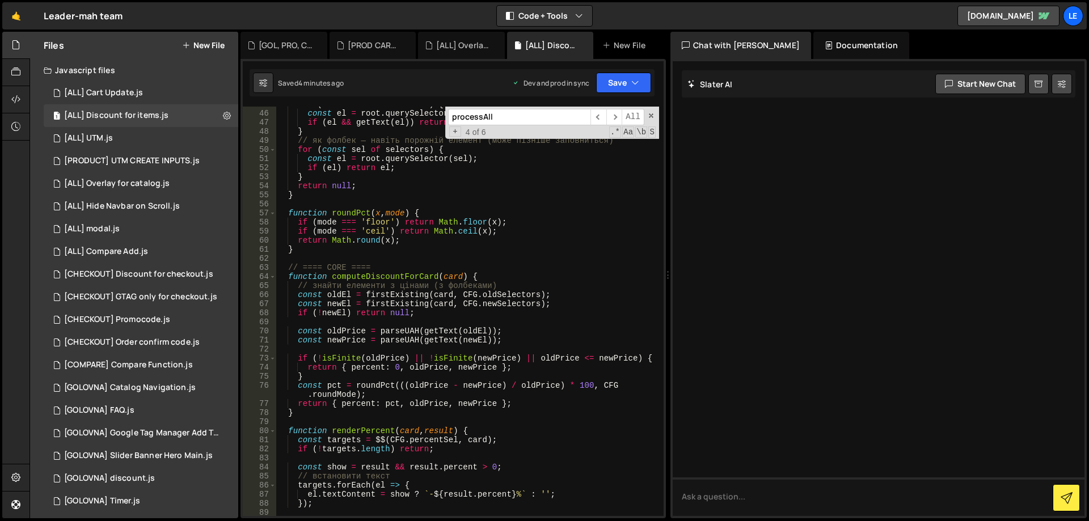
scroll to position [510, 0]
